Goal: Use online tool/utility: Utilize a website feature to perform a specific function

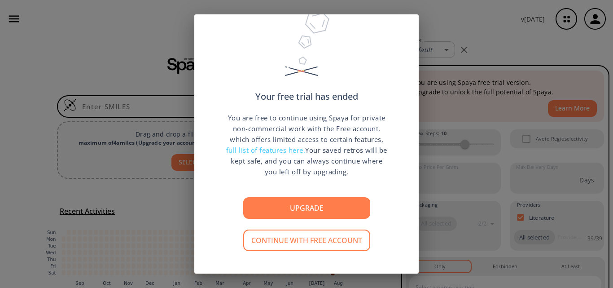
scroll to position [32, 0]
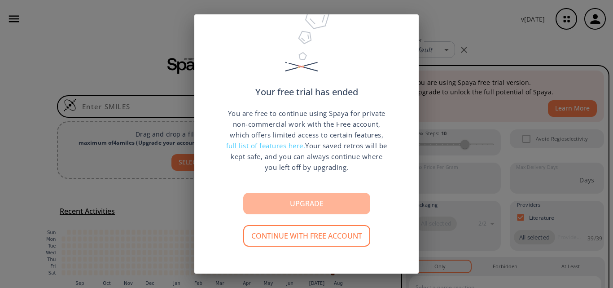
click at [289, 195] on button "Upgrade" at bounding box center [306, 204] width 127 height 22
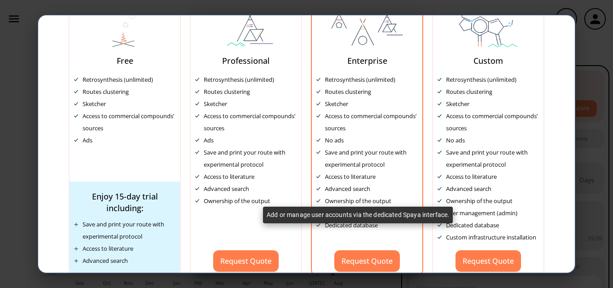
scroll to position [79, 0]
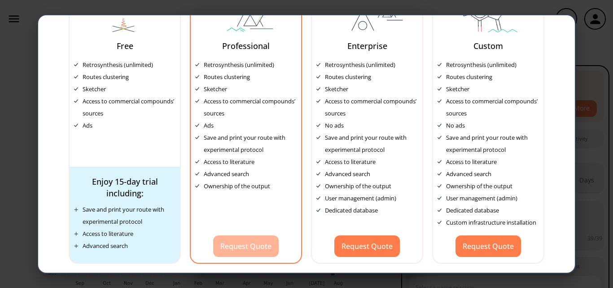
click at [239, 251] on button "Request Quote" at bounding box center [246, 246] width 66 height 22
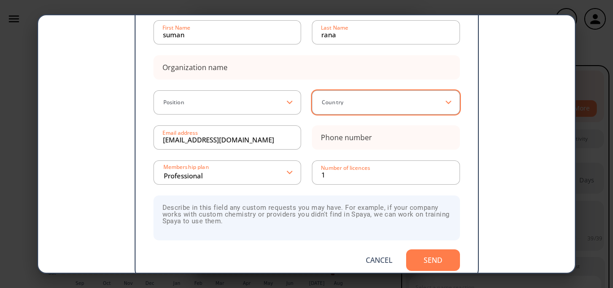
click at [345, 106] on input at bounding box center [383, 102] width 125 height 9
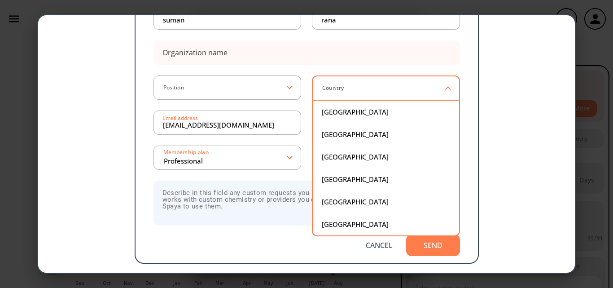
scroll to position [2290, 0]
click at [327, 136] on div "[GEOGRAPHIC_DATA]" at bounding box center [386, 134] width 128 height 7
type input "[GEOGRAPHIC_DATA]"
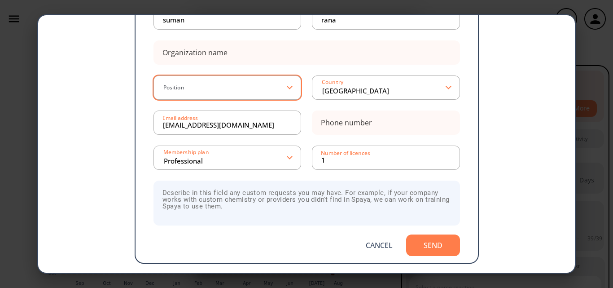
click at [183, 79] on div "Position" at bounding box center [228, 87] width 148 height 24
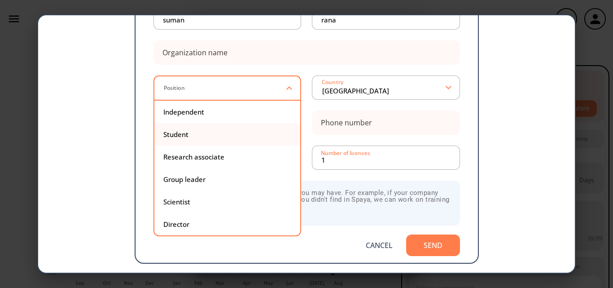
click at [171, 135] on div "Student" at bounding box center [227, 134] width 128 height 7
type input "Student"
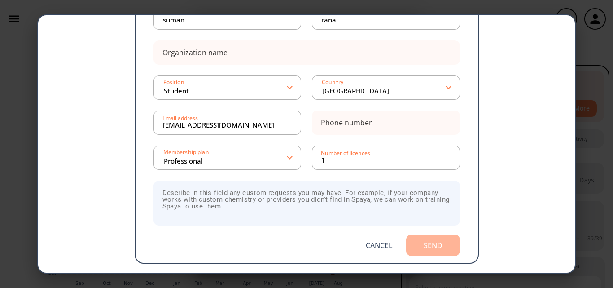
click at [427, 244] on button "Send" at bounding box center [433, 245] width 54 height 22
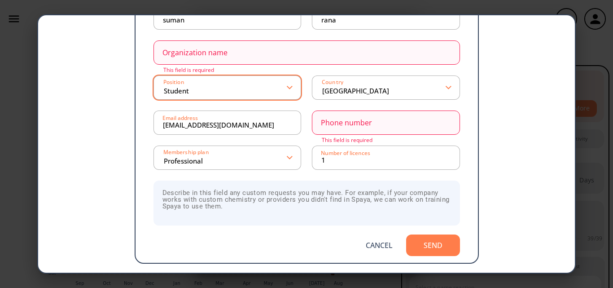
click at [224, 85] on input "Student" at bounding box center [225, 87] width 125 height 16
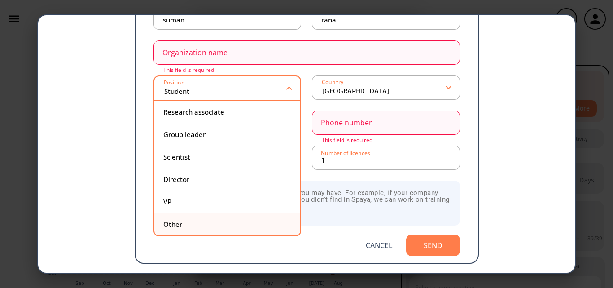
scroll to position [0, 0]
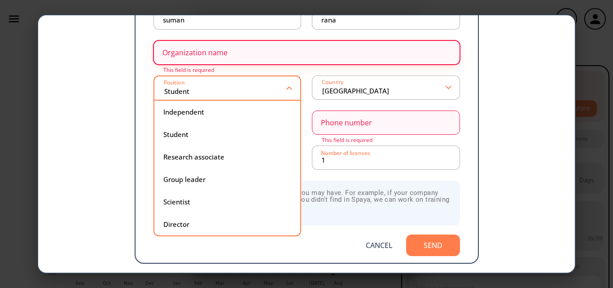
click at [196, 49] on div "Organization name" at bounding box center [195, 52] width 65 height 7
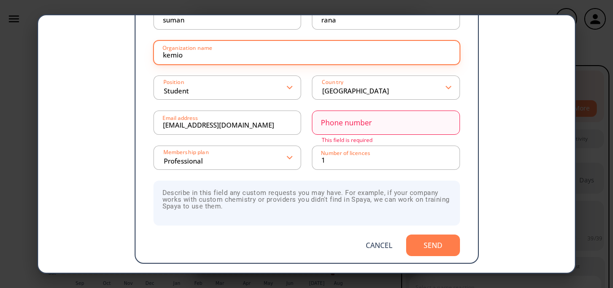
type input "kemio solution pvt ltd"
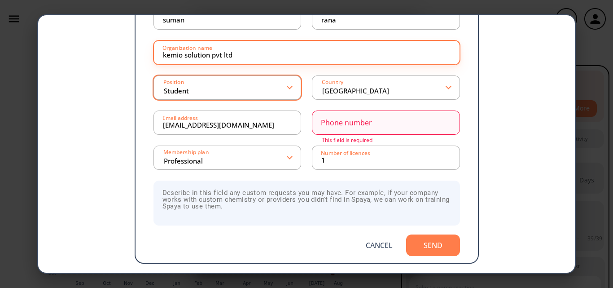
click at [206, 94] on input "Student" at bounding box center [225, 87] width 125 height 16
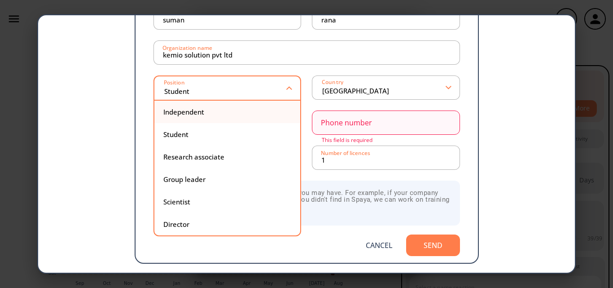
click at [179, 114] on div "Independent" at bounding box center [227, 112] width 128 height 7
type input "Independent"
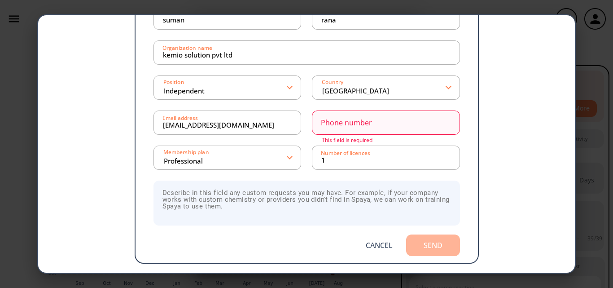
click at [436, 247] on button "Send" at bounding box center [433, 245] width 54 height 22
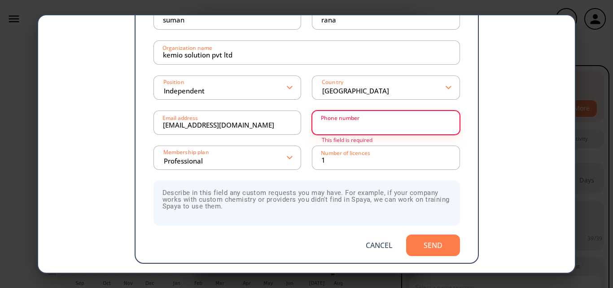
click at [400, 122] on input at bounding box center [385, 123] width 129 height 18
type input "9933538429"
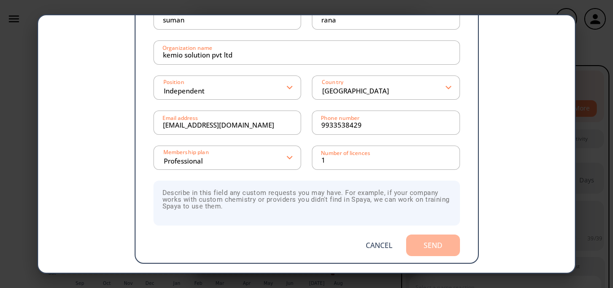
click at [419, 242] on button "Send" at bounding box center [433, 245] width 54 height 22
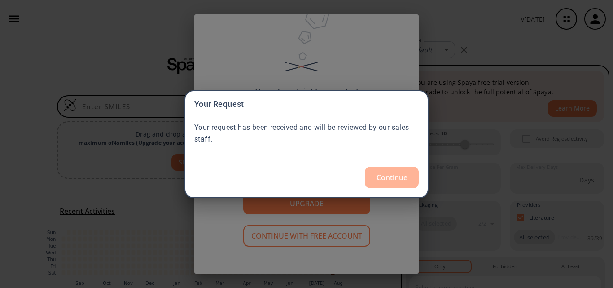
click at [399, 179] on button "Continue" at bounding box center [392, 178] width 54 height 22
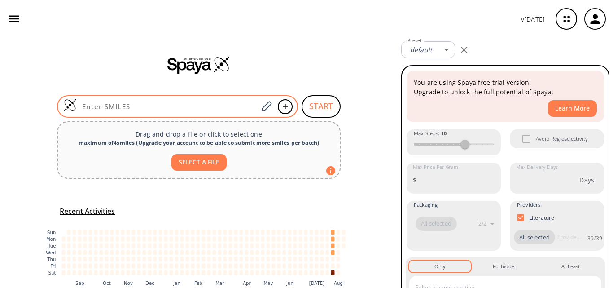
click at [128, 111] on div at bounding box center [177, 106] width 241 height 22
paste input "O=C(Cl)C1=CC(/C=N/NC(N)=N)=CC=C1"
type input "O=C(Cl)C1=CC(/C=N/NC(N)=N)=CC=C1"
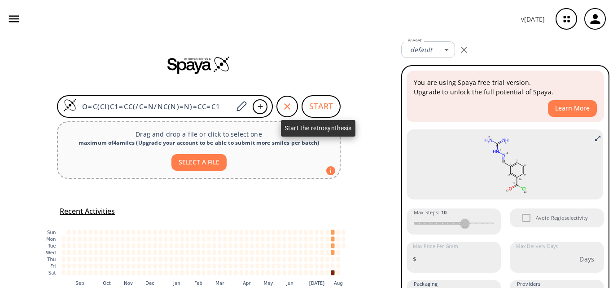
click at [314, 104] on button "START" at bounding box center [321, 106] width 39 height 22
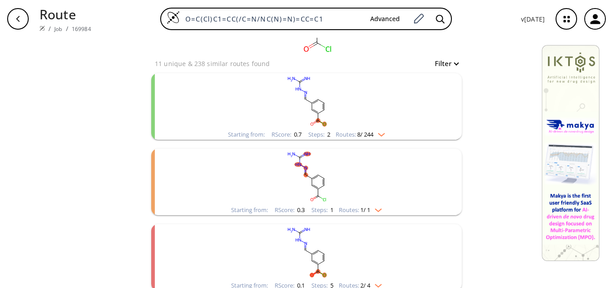
scroll to position [86, 0]
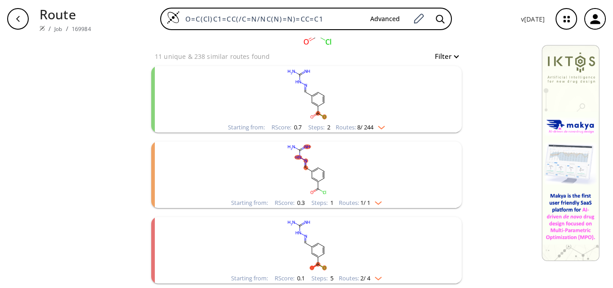
click at [317, 110] on rect "clusters" at bounding box center [306, 94] width 233 height 56
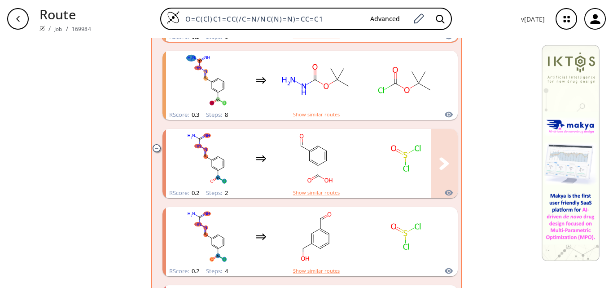
scroll to position [490, 0]
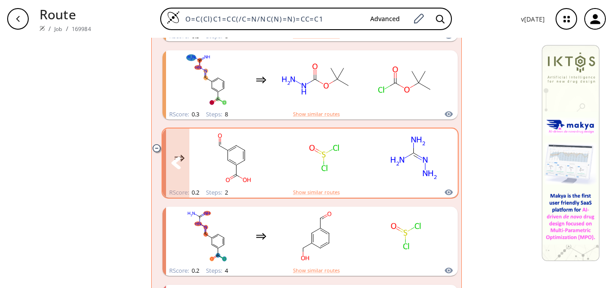
click at [399, 167] on rect "clusters" at bounding box center [414, 158] width 81 height 56
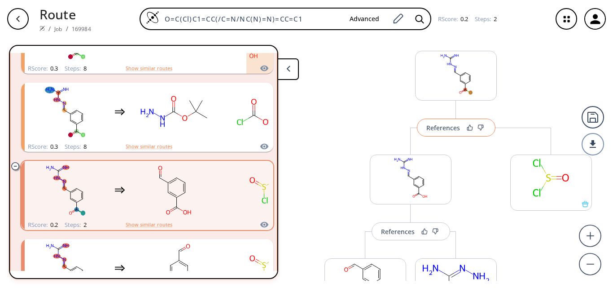
scroll to position [10, 0]
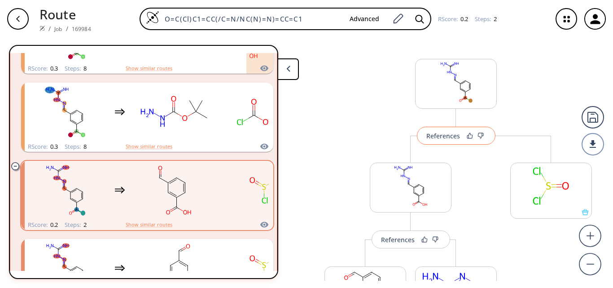
click at [438, 141] on button "References" at bounding box center [456, 136] width 79 height 18
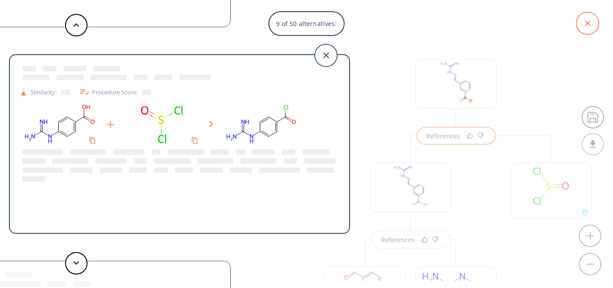
click at [593, 18] on icon at bounding box center [587, 23] width 22 height 22
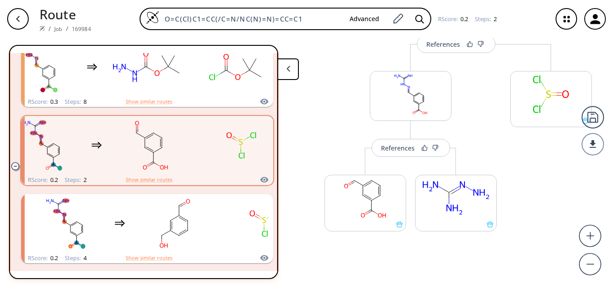
scroll to position [106, 0]
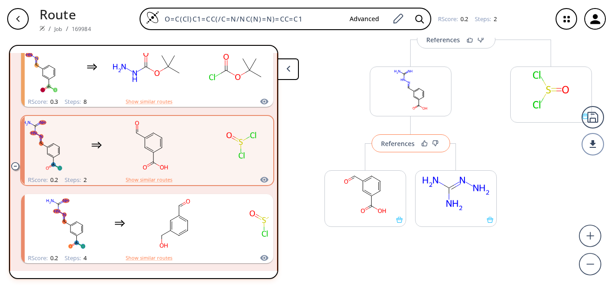
click at [388, 142] on div "References" at bounding box center [398, 144] width 34 height 6
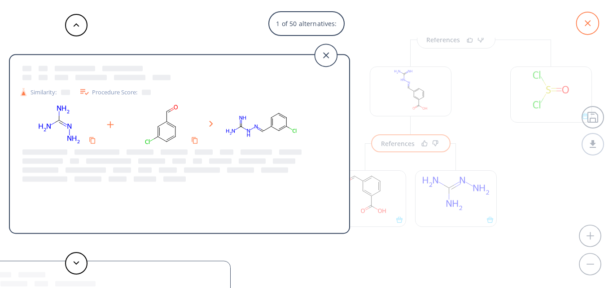
click at [589, 26] on icon at bounding box center [587, 23] width 22 height 22
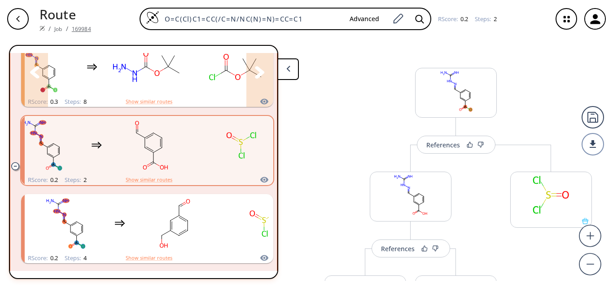
scroll to position [0, 0]
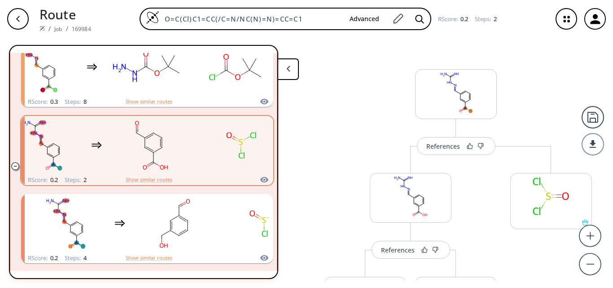
click at [592, 15] on icon "button" at bounding box center [595, 19] width 15 height 15
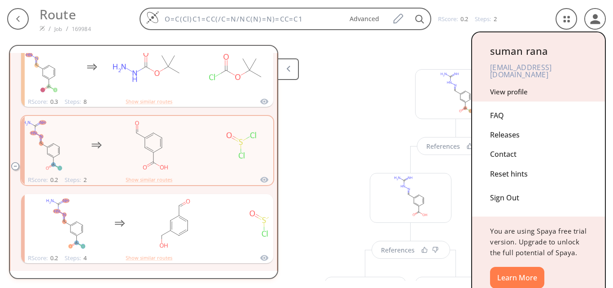
click at [499, 199] on div "Sign Out" at bounding box center [538, 196] width 97 height 24
